Goal: Book appointment/travel/reservation

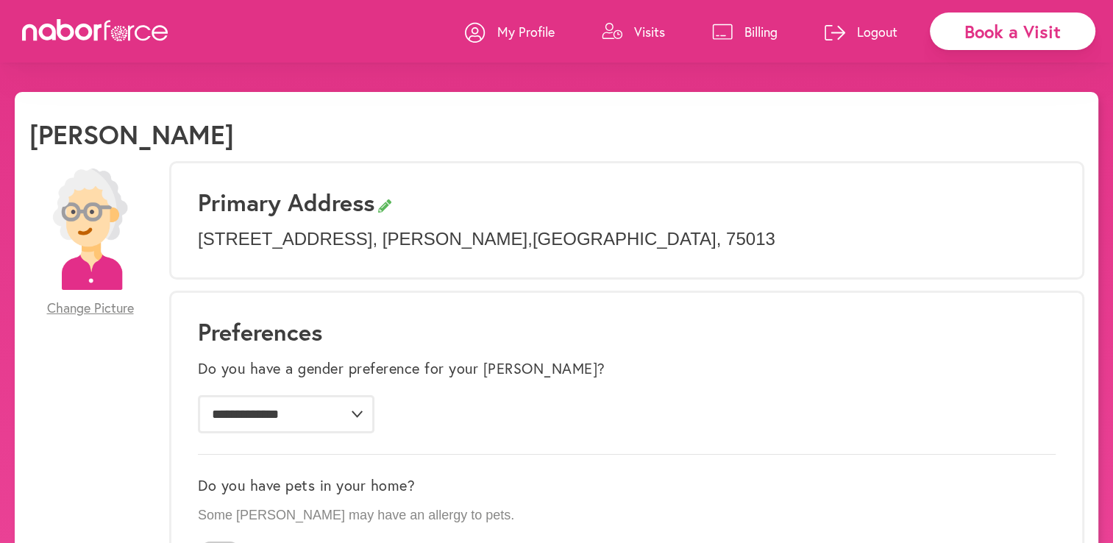
click at [1057, 26] on div "Book a Visit" at bounding box center [1013, 32] width 166 height 38
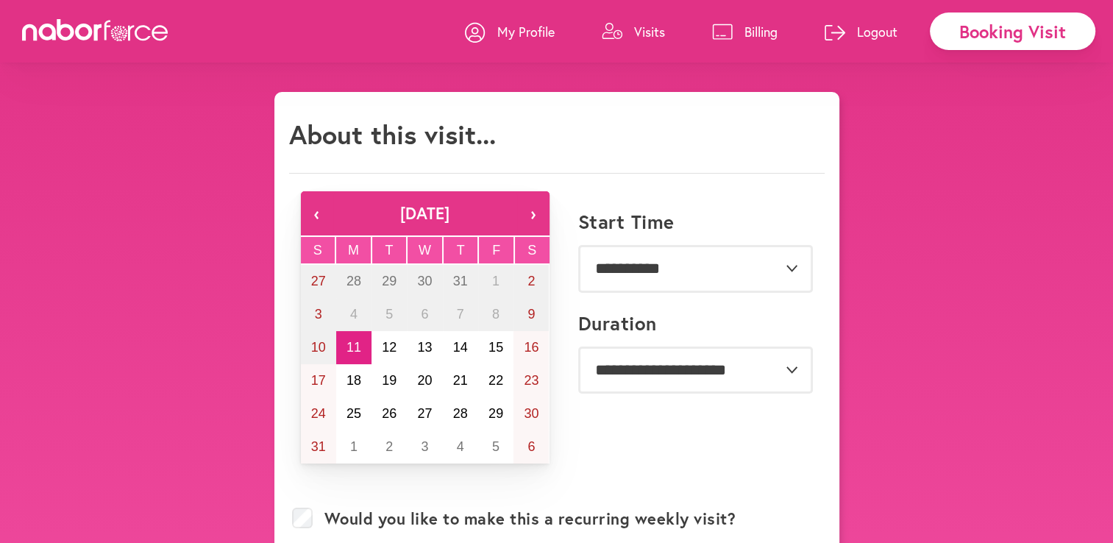
click at [650, 31] on p "Visits" at bounding box center [649, 32] width 31 height 18
